Goal: Information Seeking & Learning: Learn about a topic

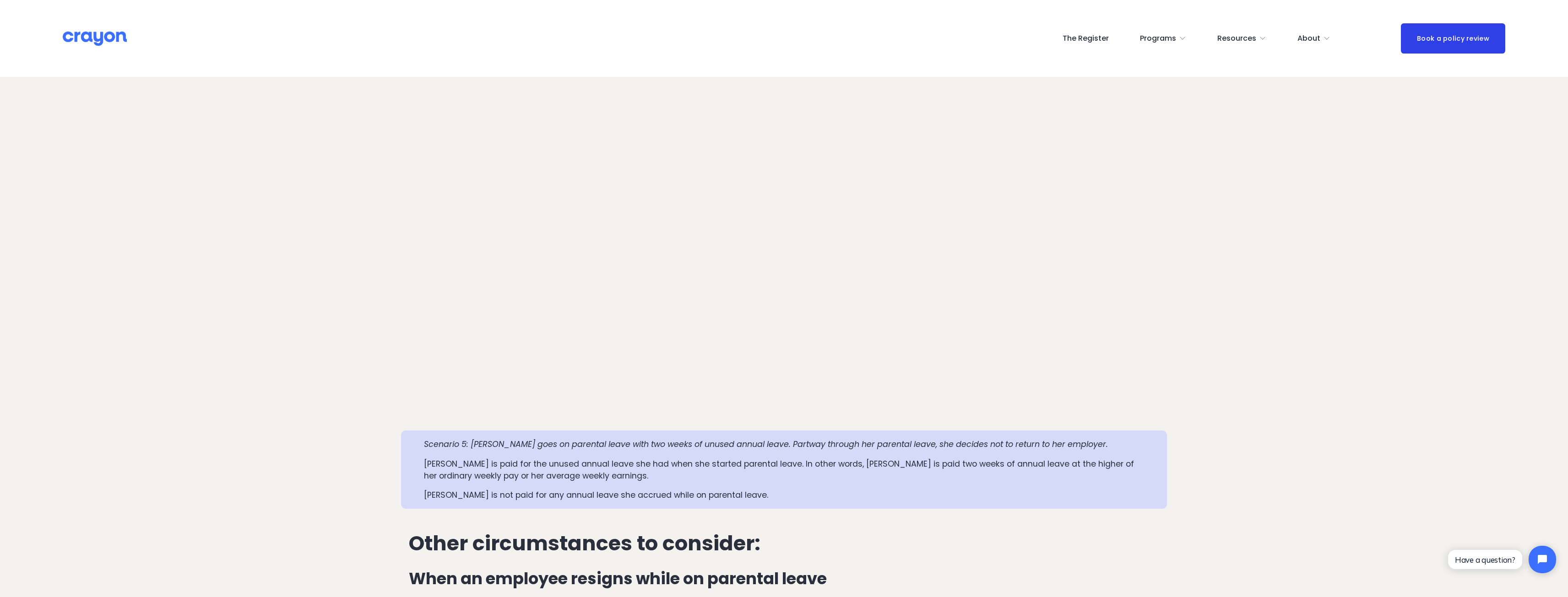
scroll to position [1693, 0]
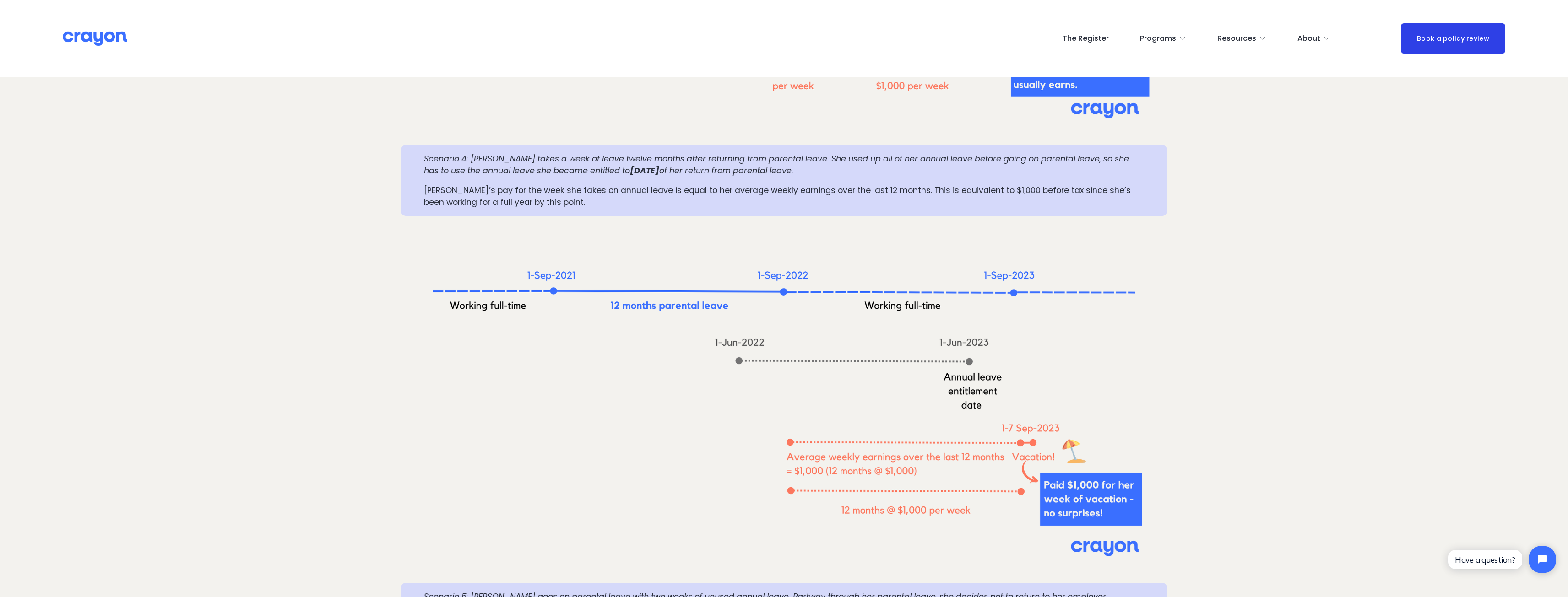
click at [592, 153] on em "Scenario 4: [PERSON_NAME] takes a week of leave twelve months after returning f…" at bounding box center [777, 164] width 707 height 23
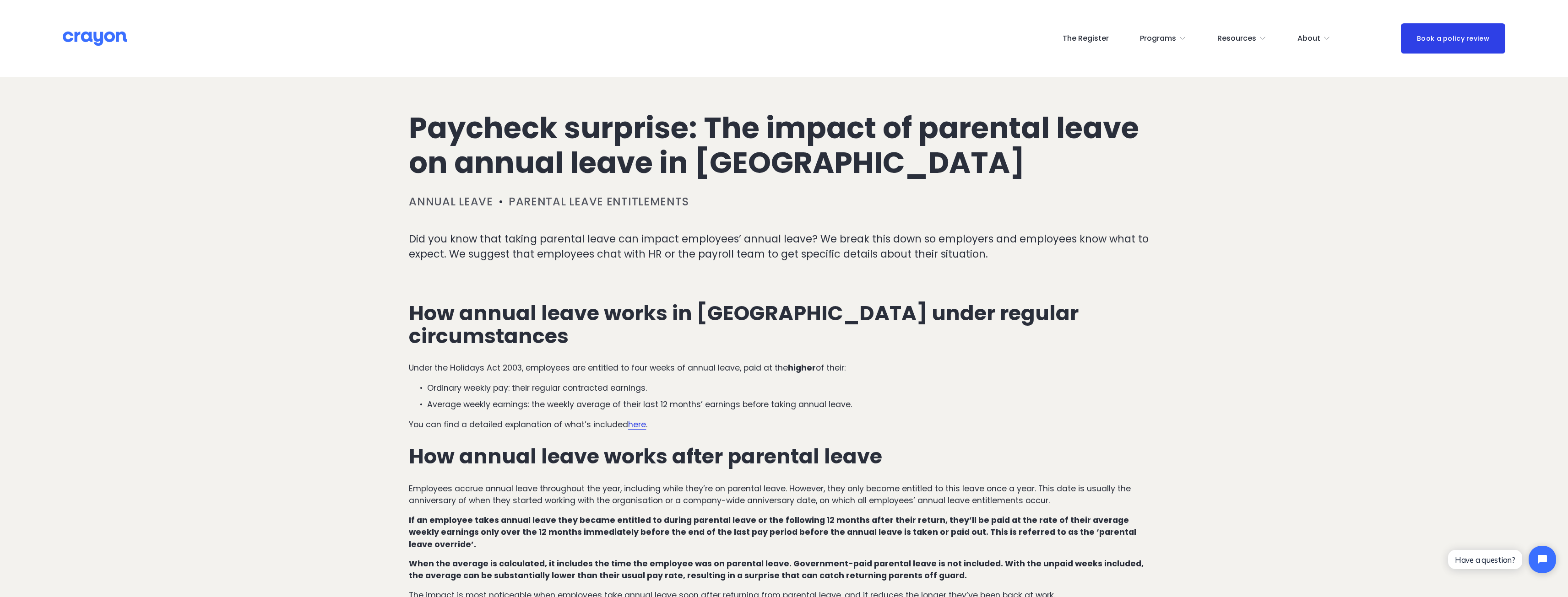
scroll to position [92, 0]
click at [914, 303] on h2 "How annual leave works in [GEOGRAPHIC_DATA] under regular circumstances" at bounding box center [784, 326] width 750 height 46
click at [976, 383] on p "Ordinary weekly pay: their regular contracted earnings." at bounding box center [793, 389] width 732 height 12
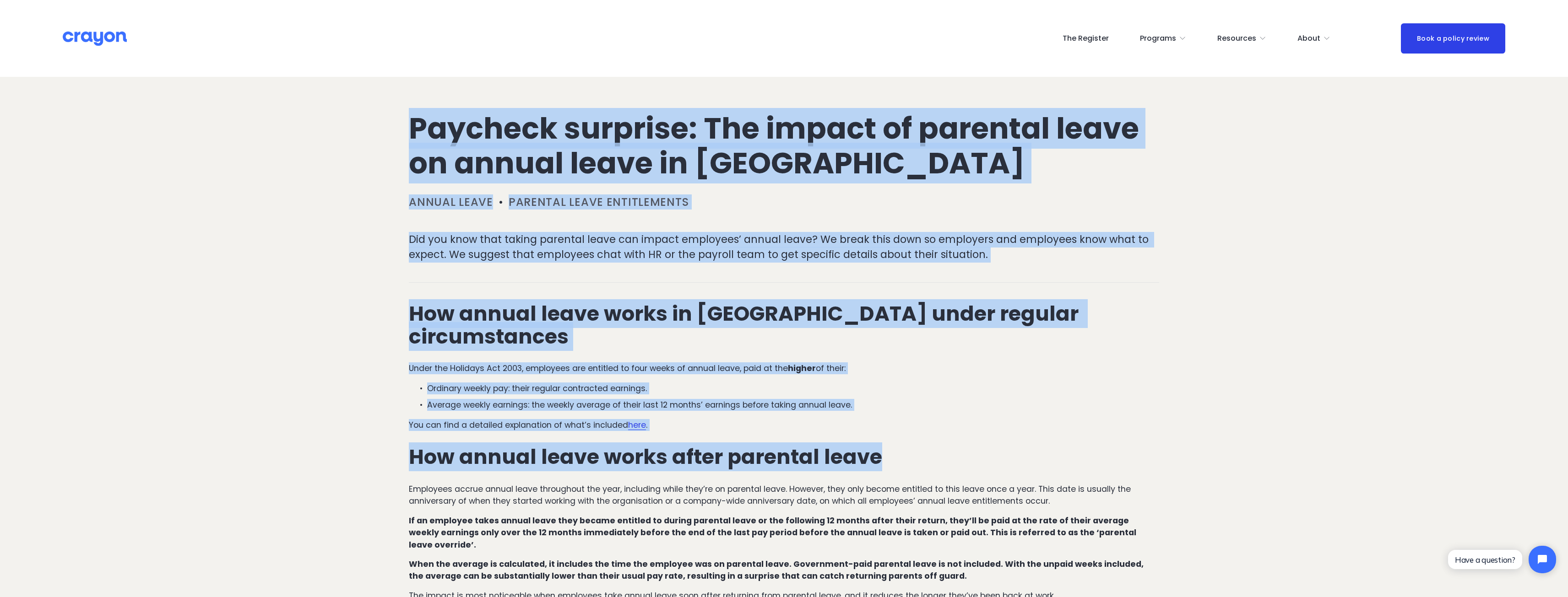
drag, startPoint x: 861, startPoint y: 416, endPoint x: 389, endPoint y: 124, distance: 554.7
drag, startPoint x: 375, startPoint y: 137, endPoint x: 373, endPoint y: 105, distance: 32.1
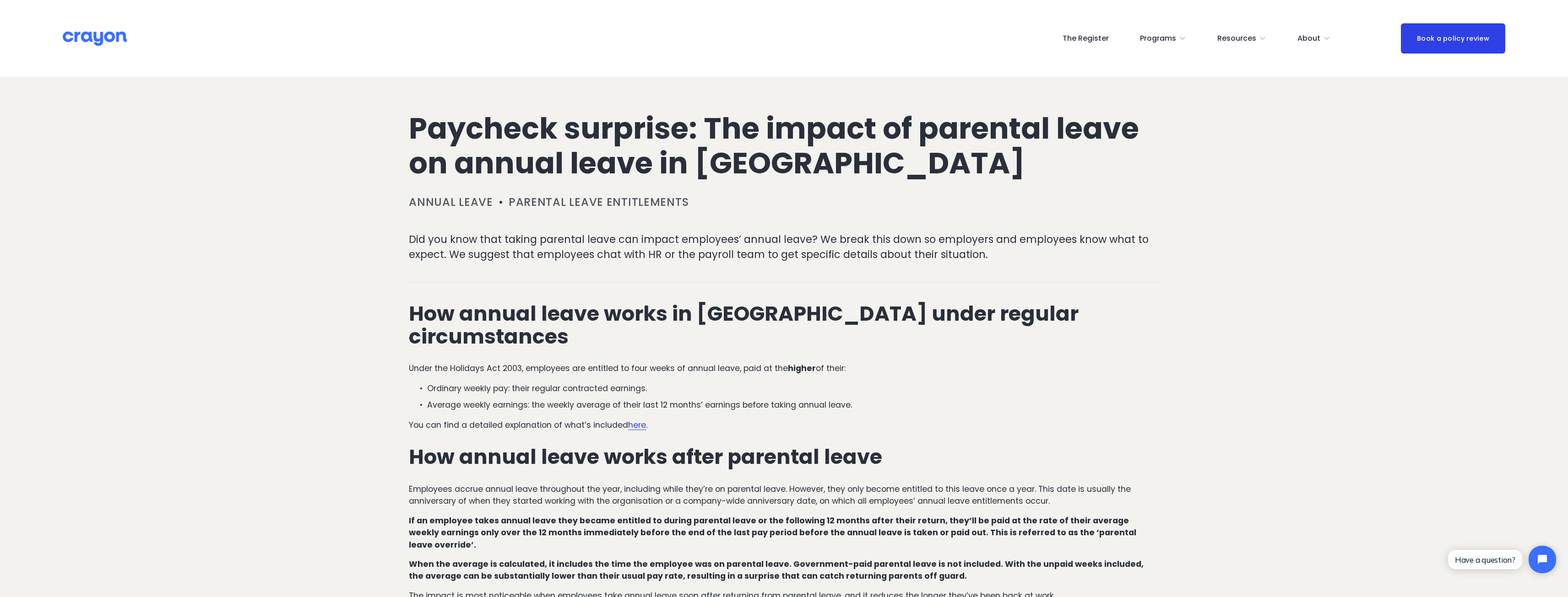
click at [994, 422] on div "How annual leave works in [GEOGRAPHIC_DATA] under regular circumstances Under t…" at bounding box center [784, 453] width 750 height 300
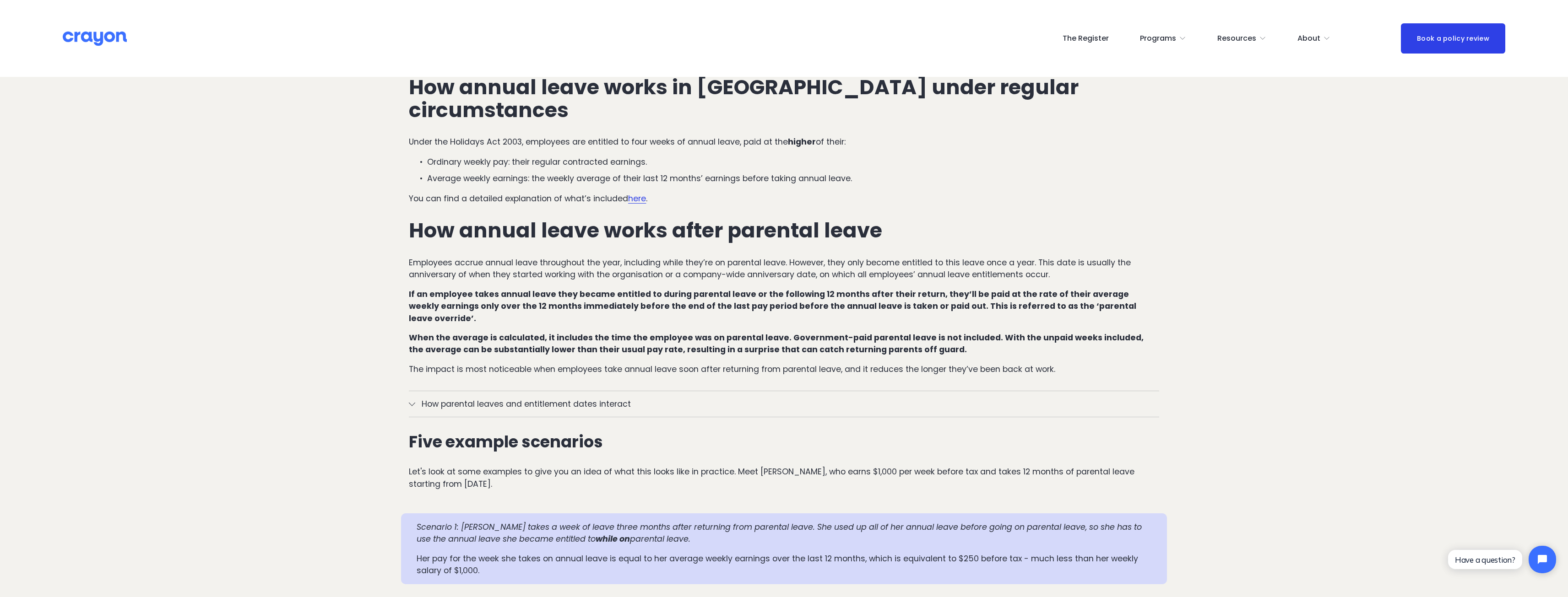
scroll to position [320, 0]
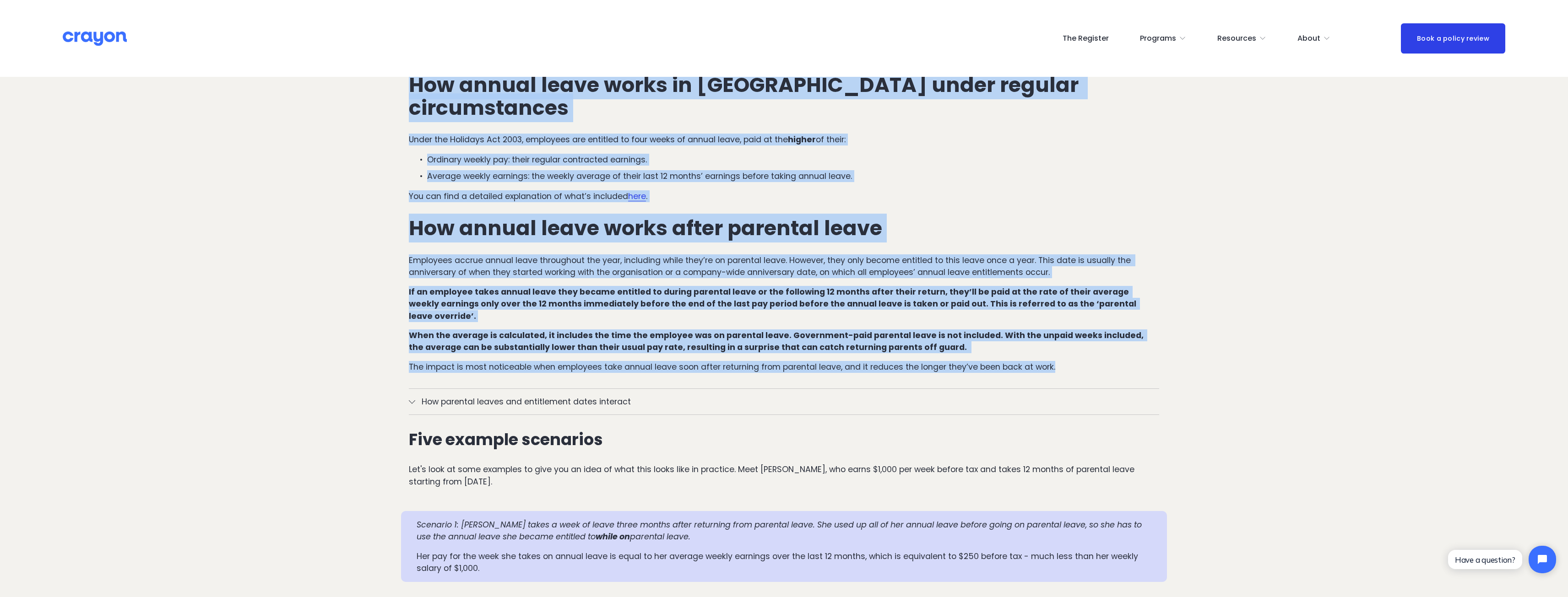
drag, startPoint x: 1100, startPoint y: 335, endPoint x: 400, endPoint y: 78, distance: 746.6
click at [554, 190] on div "How annual leave works in [GEOGRAPHIC_DATA] under regular circumstances Under t…" at bounding box center [784, 224] width 750 height 300
